Goal: Navigation & Orientation: Find specific page/section

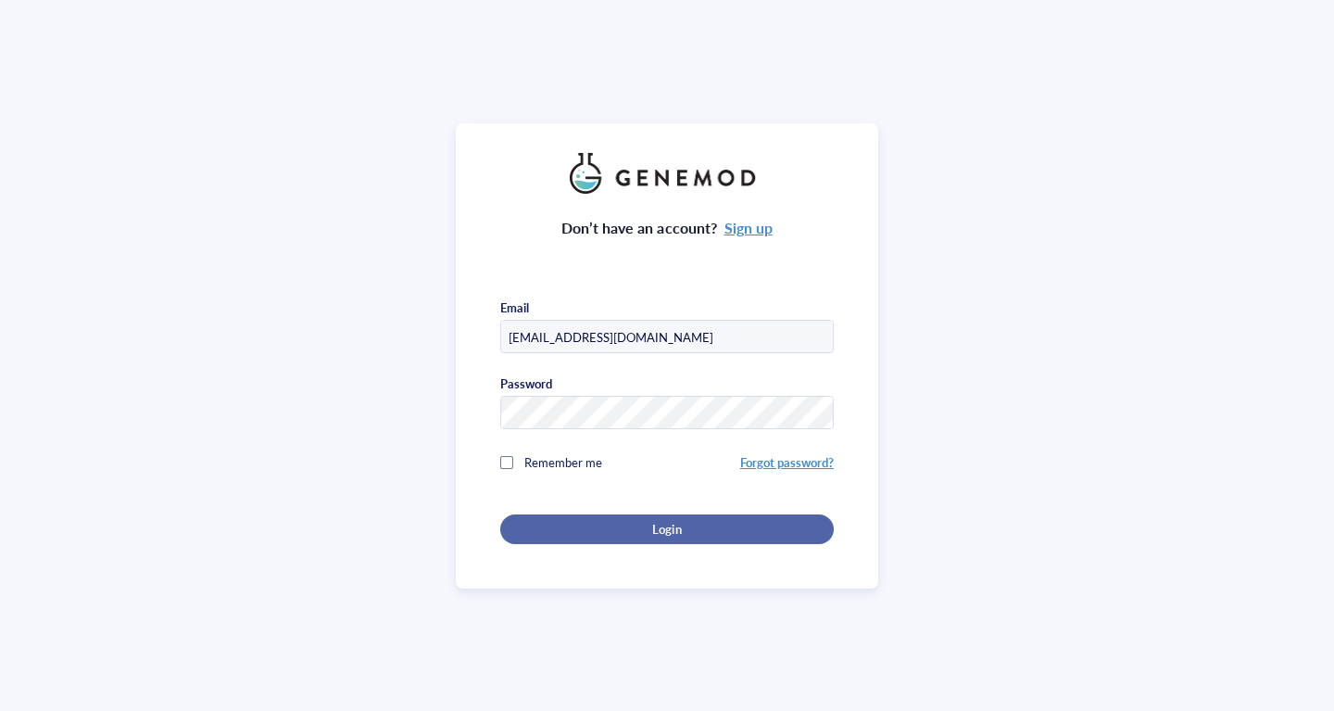
type input "[EMAIL_ADDRESS][DOMAIN_NAME]"
click at [747, 532] on div "Login" at bounding box center [667, 529] width 274 height 17
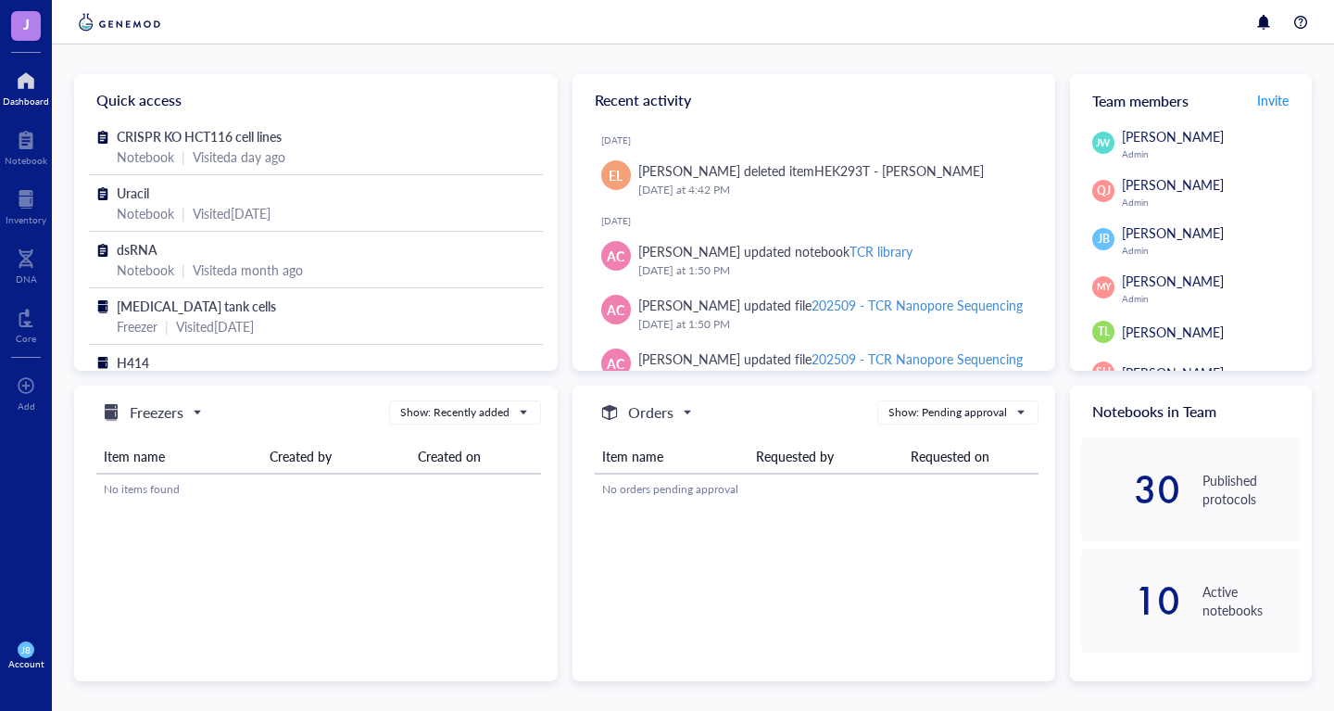
click at [858, 60] on div "Quick access CRISPR KO HCT116 cell lines Notebook | Visited a day ago Uracil No…" at bounding box center [693, 377] width 1282 height 666
click at [950, 58] on div "Quick access CRISPR KO HCT116 cell lines Notebook | Visited a day ago Uracil No…" at bounding box center [693, 377] width 1282 height 666
click at [569, 648] on div "Quick access CRISPR KO HCT116 cell lines Notebook | Visited a day ago Uracil No…" at bounding box center [693, 377] width 1238 height 607
